Goal: Task Accomplishment & Management: Manage account settings

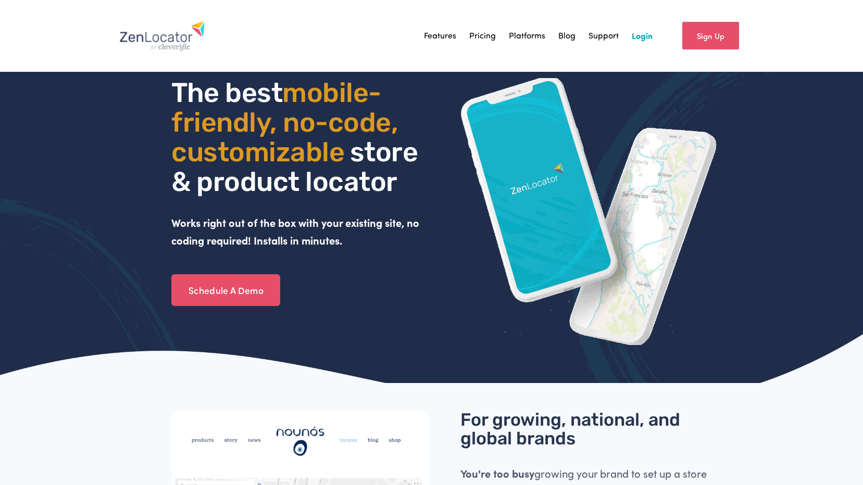
click at [643, 41] on link "Login" at bounding box center [642, 36] width 21 height 16
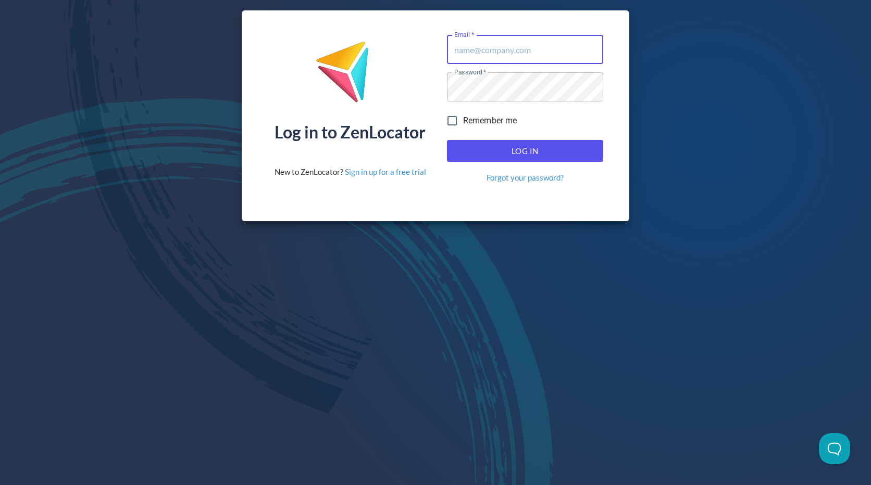
type input "[EMAIL_ADDRESS][DOMAIN_NAME]"
click at [533, 142] on button "Log In" at bounding box center [525, 151] width 156 height 22
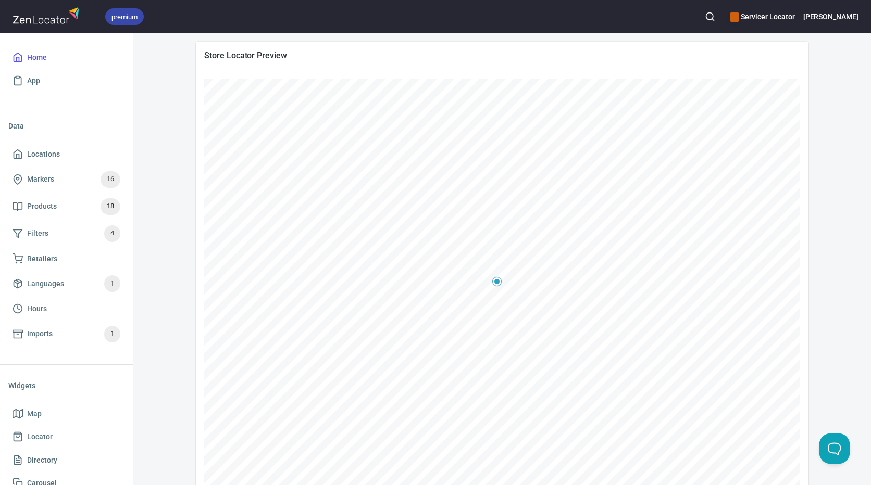
scroll to position [218, 0]
